Goal: Transaction & Acquisition: Purchase product/service

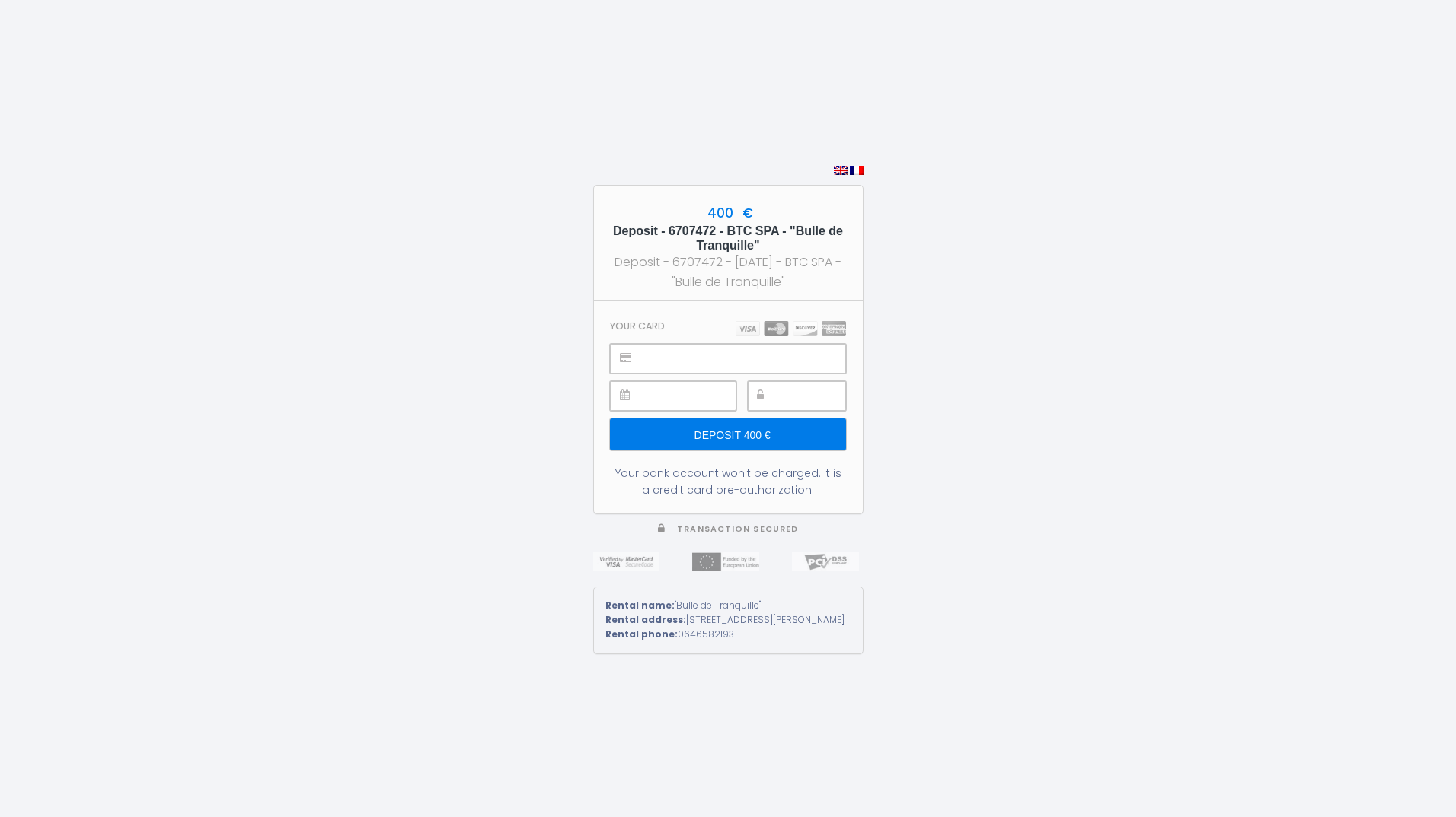
click at [750, 437] on input "Deposit 400 €" at bounding box center [727, 433] width 236 height 32
click at [737, 428] on input "Deposit 400 €" at bounding box center [727, 433] width 236 height 32
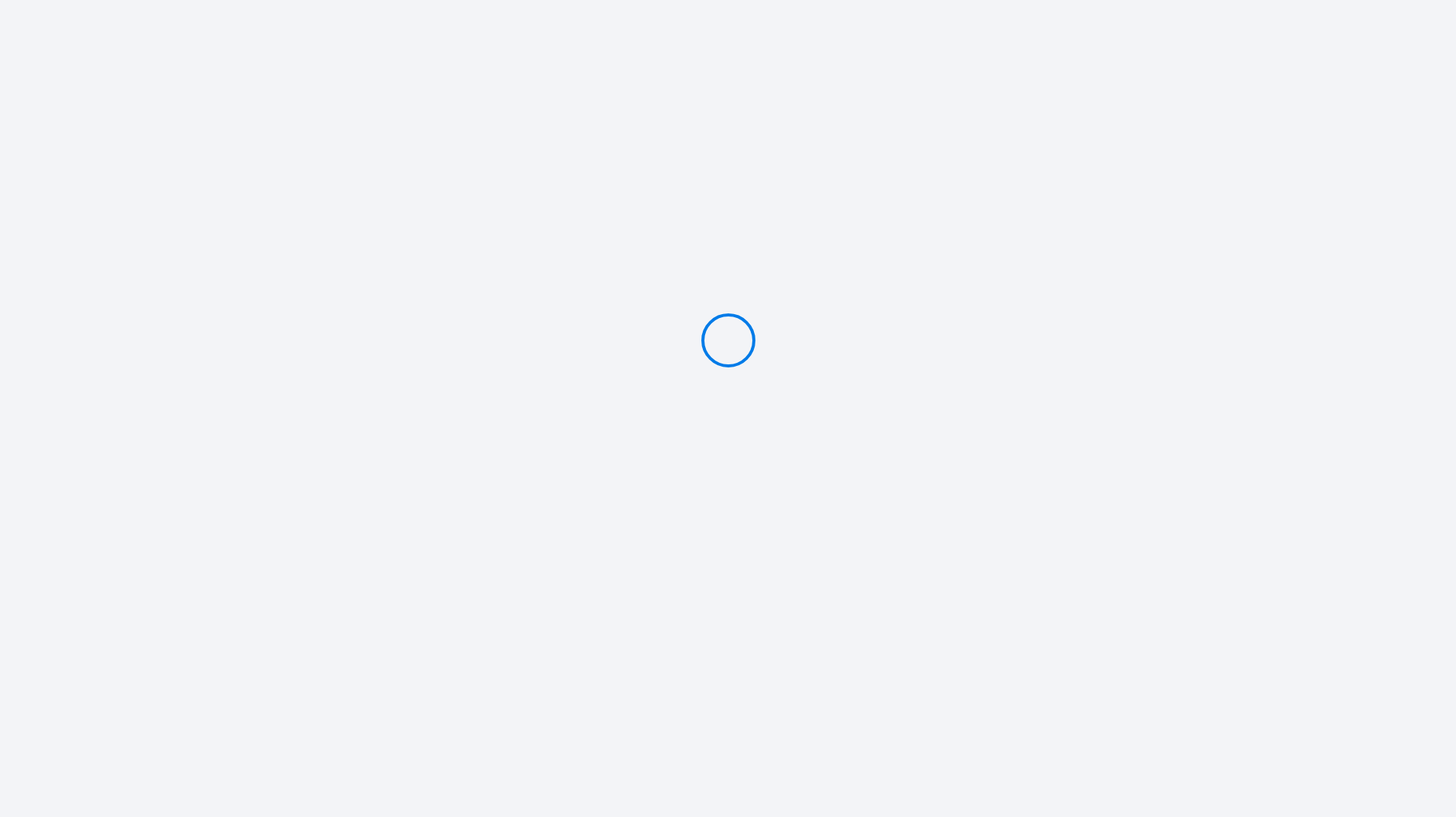
type input "Deposit 400 €"
